Goal: Information Seeking & Learning: Learn about a topic

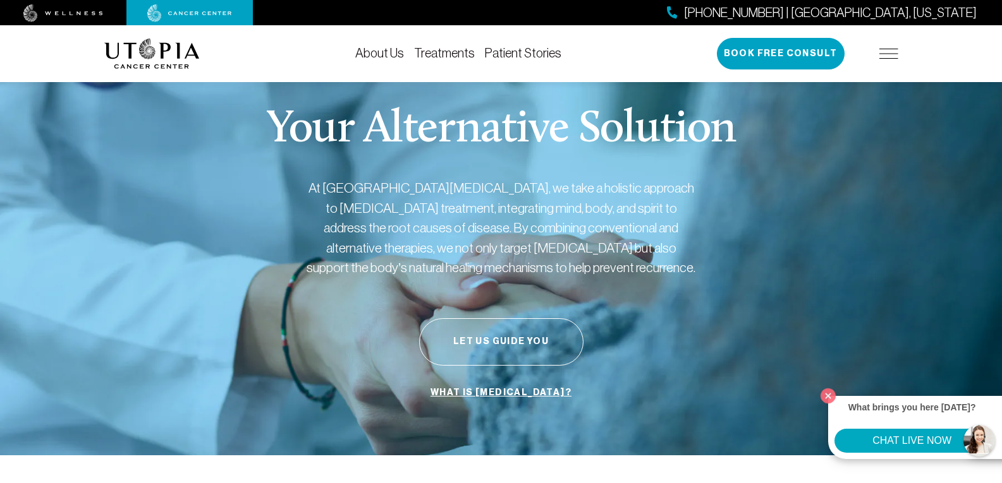
click at [458, 52] on link "Treatments" at bounding box center [444, 53] width 61 height 14
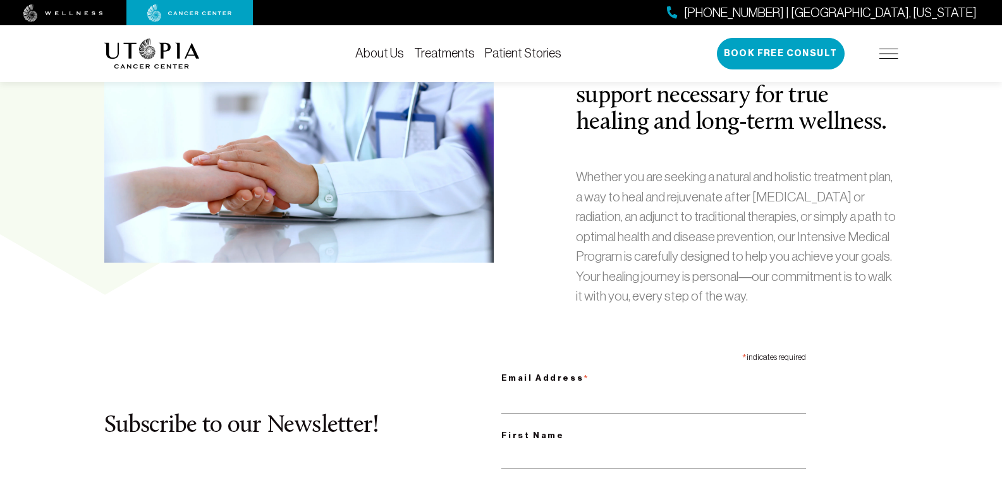
scroll to position [632, 0]
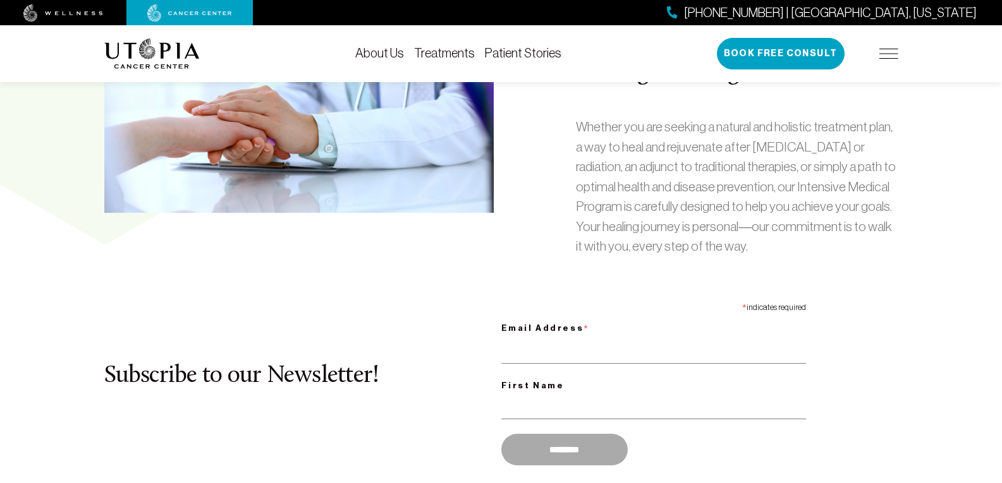
click at [451, 57] on link "Treatments" at bounding box center [444, 53] width 61 height 14
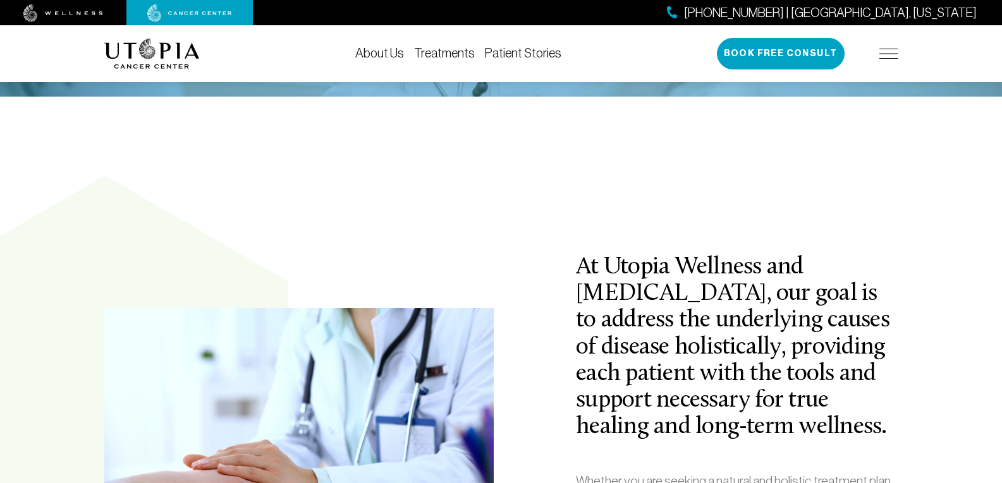
scroll to position [316, 0]
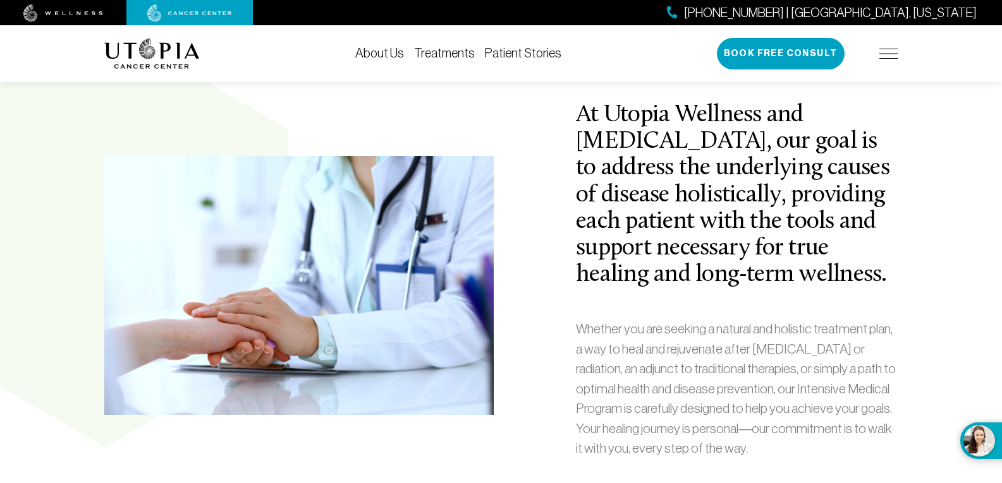
scroll to position [442, 0]
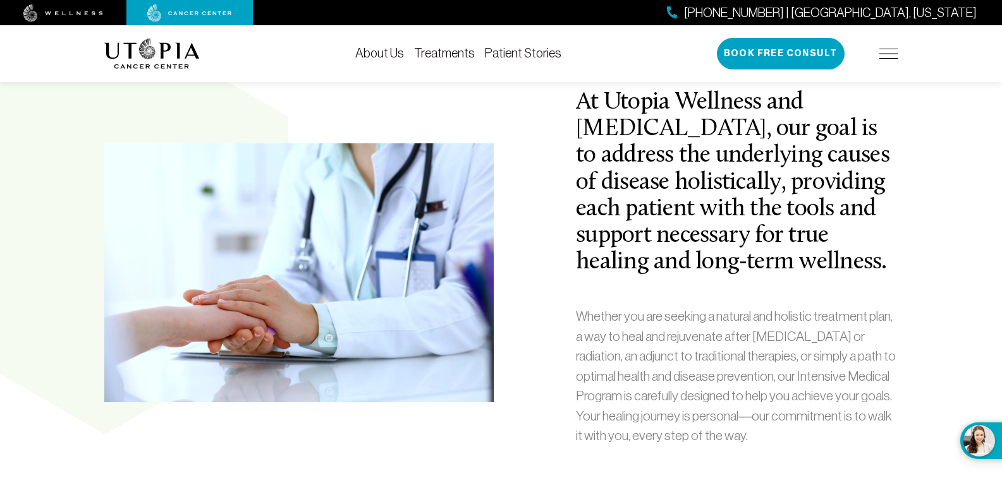
click at [446, 51] on link "Treatments" at bounding box center [444, 53] width 61 height 14
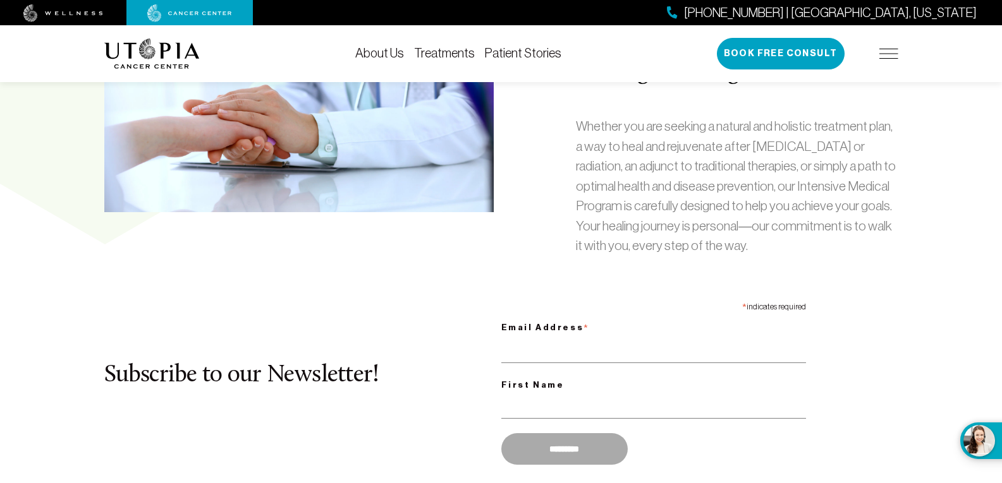
scroll to position [569, 0]
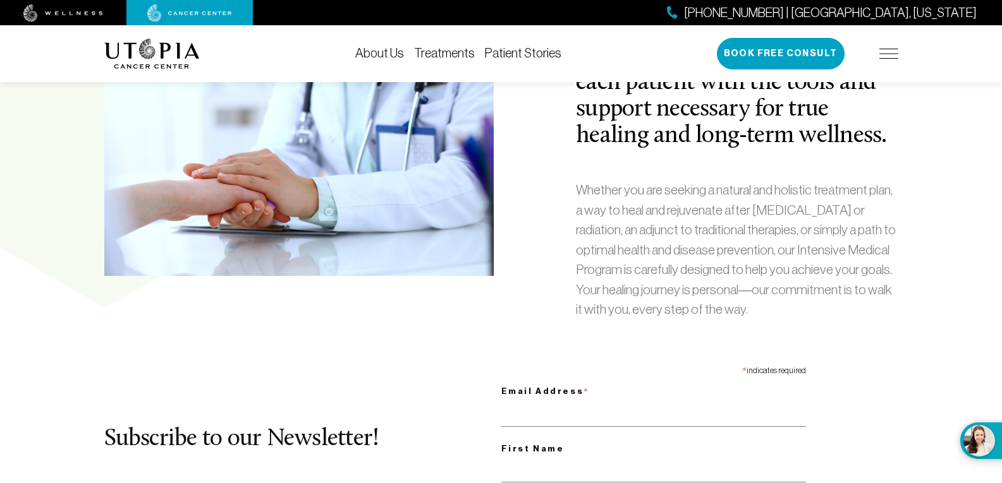
click at [885, 56] on img at bounding box center [888, 54] width 19 height 10
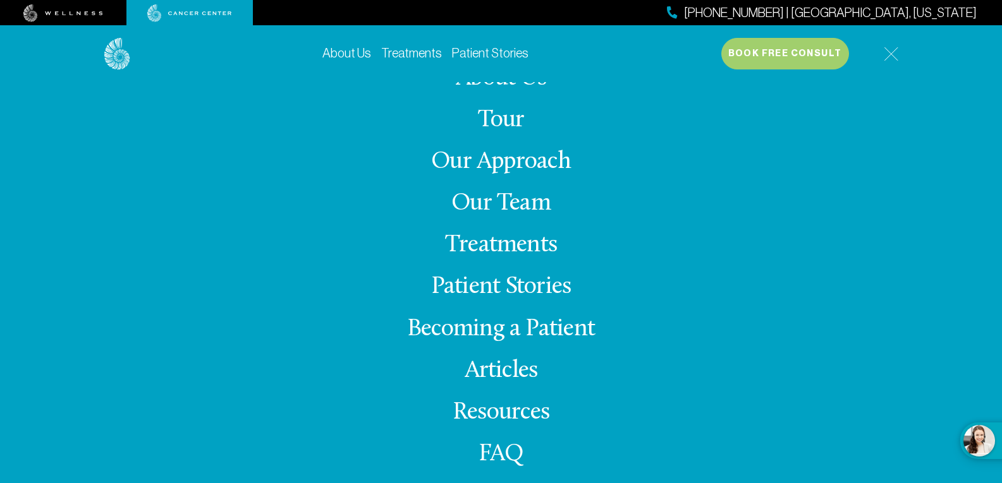
click at [527, 200] on link "Our Team" at bounding box center [500, 203] width 99 height 25
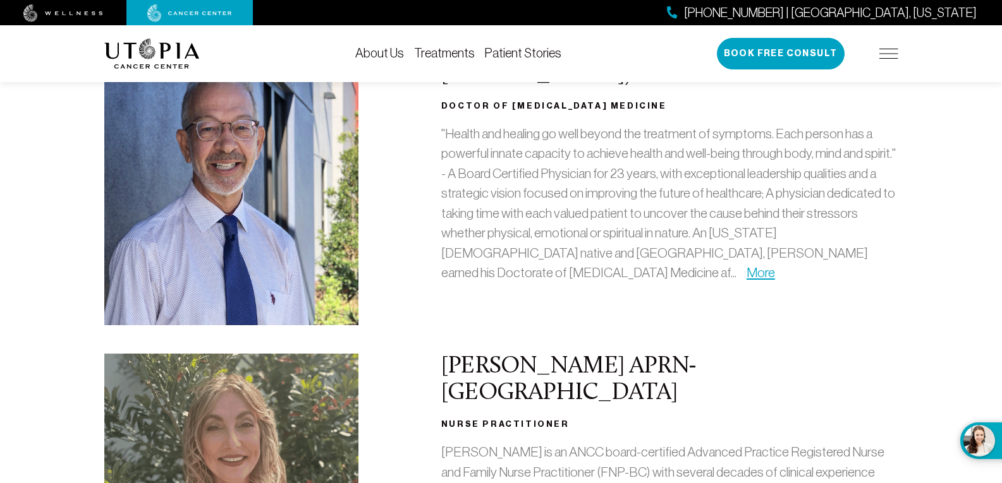
scroll to position [253, 0]
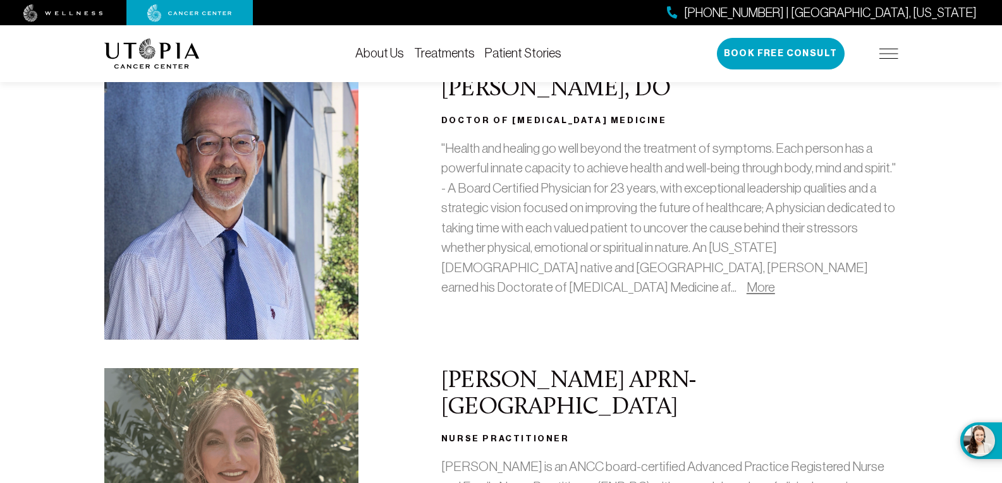
click at [746, 290] on link "More" at bounding box center [760, 287] width 28 height 15
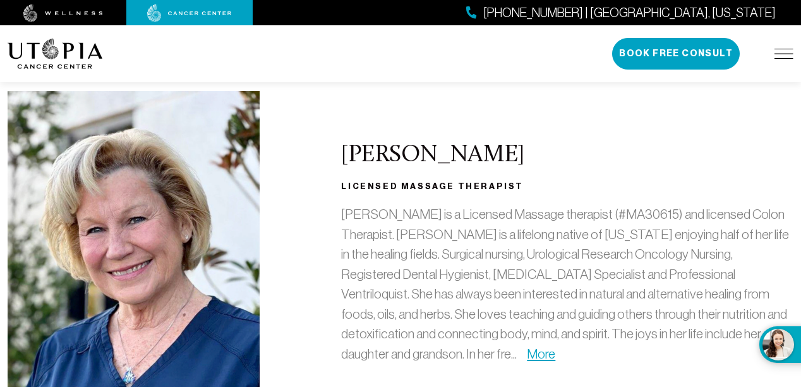
scroll to position [1489, 0]
